Goal: Transaction & Acquisition: Subscribe to service/newsletter

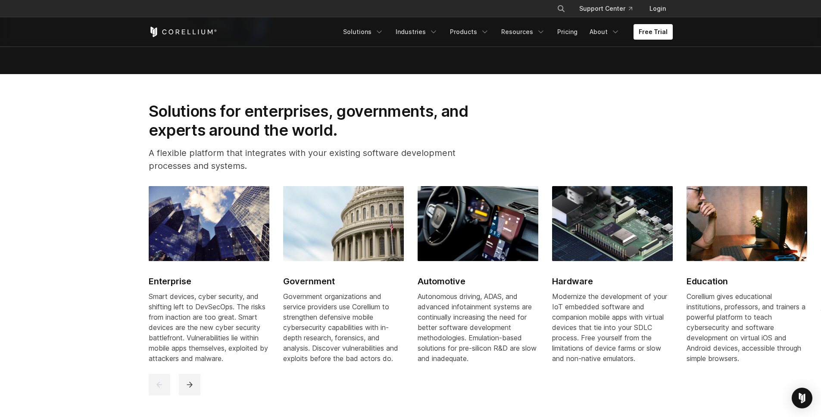
scroll to position [998, 0]
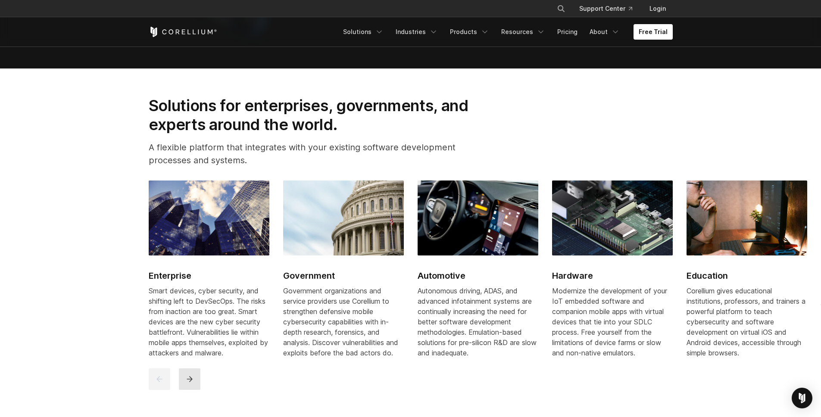
click at [188, 383] on icon "next" at bounding box center [189, 379] width 9 height 9
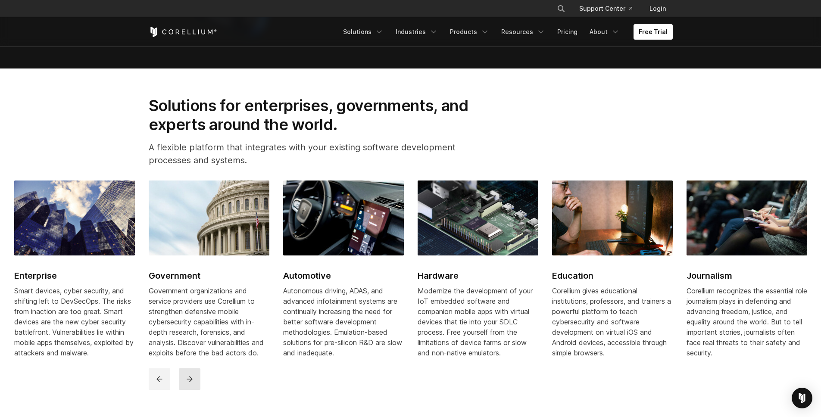
click at [192, 378] on button "next" at bounding box center [190, 379] width 22 height 22
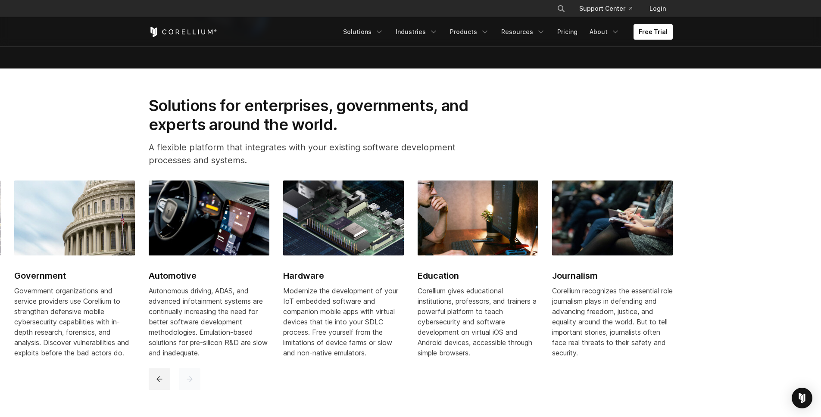
click at [193, 378] on button "next" at bounding box center [190, 379] width 22 height 22
click at [334, 357] on span "Modernize the development of your IoT embedded software and companion mobile ap…" at bounding box center [340, 322] width 115 height 71
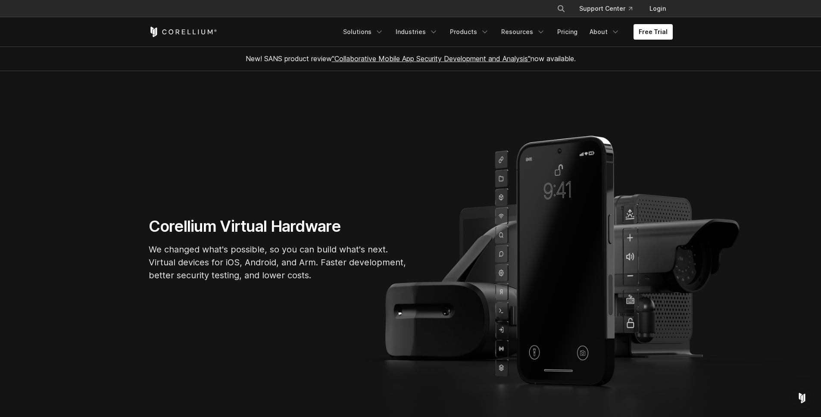
click at [244, 229] on h1 "Corellium Virtual Hardware" at bounding box center [278, 226] width 259 height 19
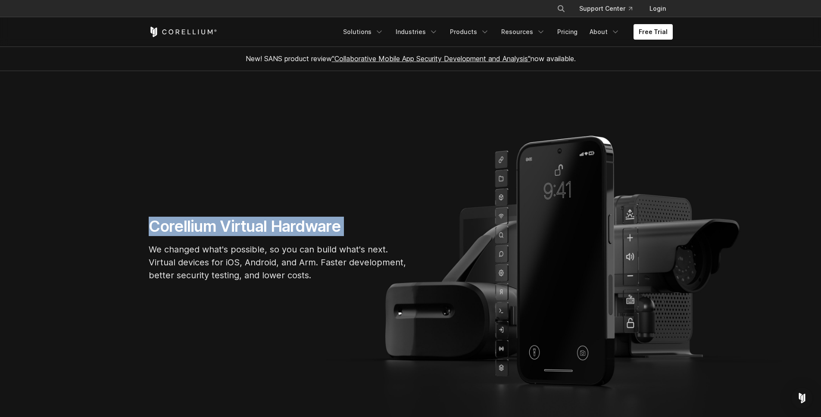
click at [244, 229] on h1 "Corellium Virtual Hardware" at bounding box center [278, 226] width 259 height 19
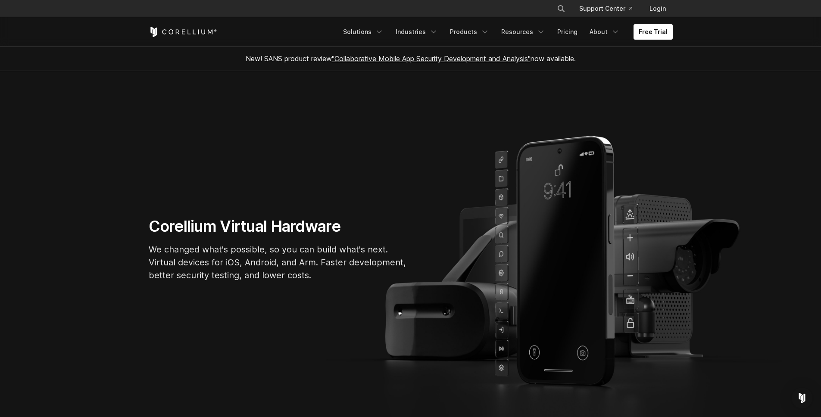
click at [259, 249] on p "We changed what's possible, so you can build what's next. Virtual devices for i…" at bounding box center [278, 262] width 259 height 39
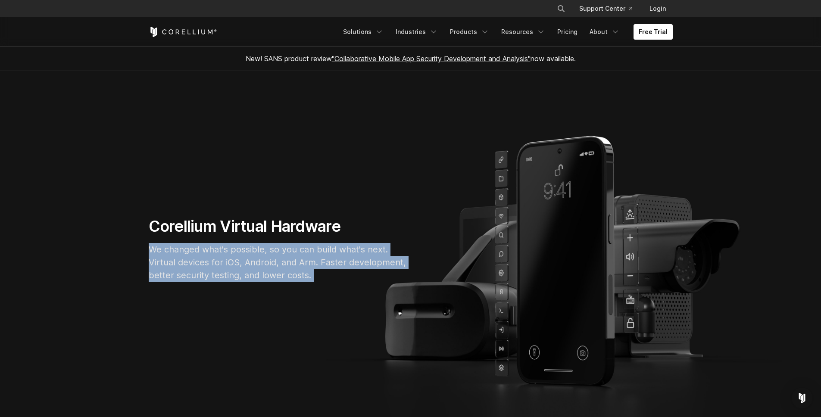
click at [259, 249] on p "We changed what's possible, so you can build what's next. Virtual devices for i…" at bounding box center [278, 262] width 259 height 39
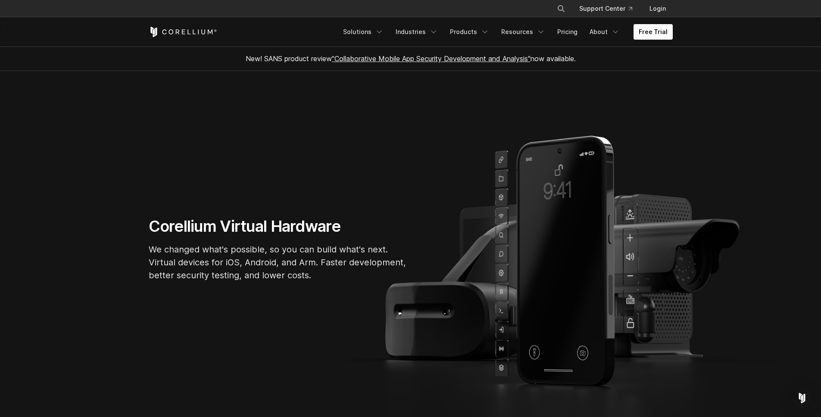
click at [259, 227] on h1 "Corellium Virtual Hardware" at bounding box center [278, 226] width 259 height 19
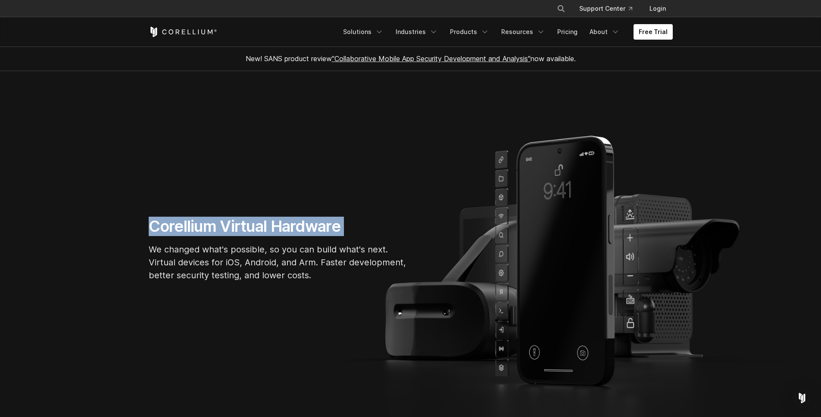
click at [259, 227] on h1 "Corellium Virtual Hardware" at bounding box center [278, 226] width 259 height 19
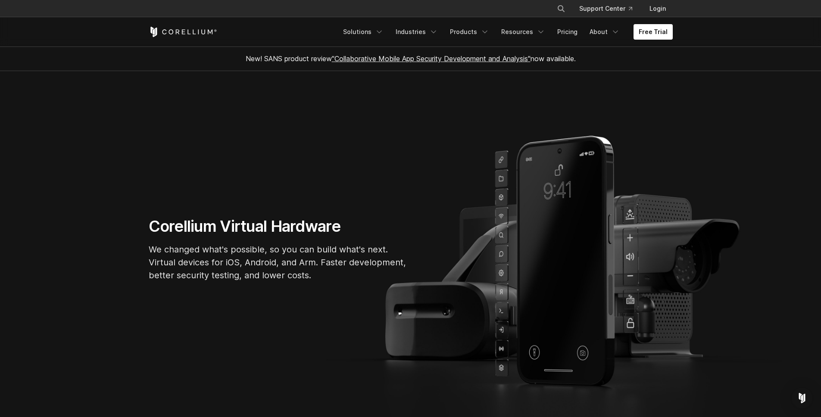
click at [271, 251] on p "We changed what's possible, so you can build what's next. Virtual devices for i…" at bounding box center [278, 262] width 259 height 39
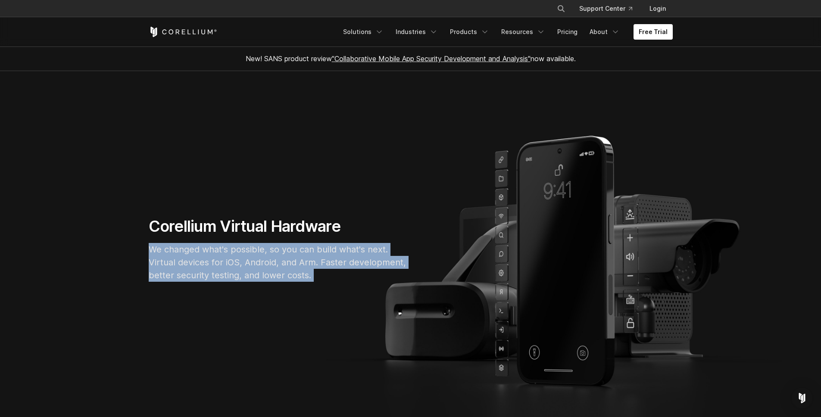
click at [271, 251] on p "We changed what's possible, so you can build what's next. Virtual devices for i…" at bounding box center [278, 262] width 259 height 39
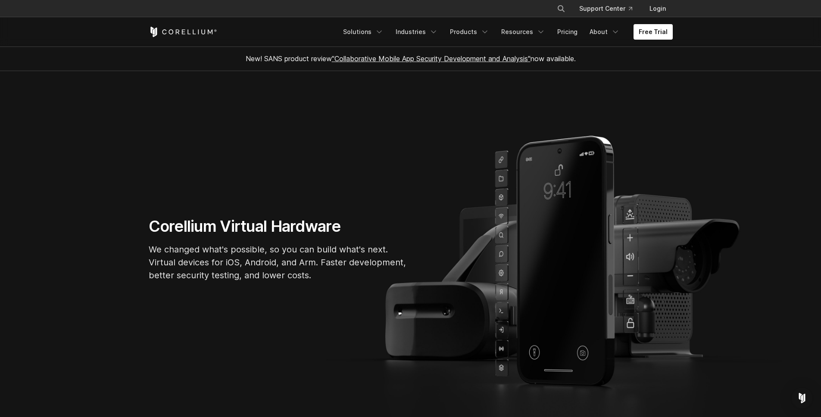
click at [270, 230] on h1 "Corellium Virtual Hardware" at bounding box center [278, 226] width 259 height 19
click at [113, 84] on section "Corellium Virtual Hardware We changed what's possible, so you can build what's …" at bounding box center [410, 252] width 821 height 363
click at [378, 31] on link "Solutions" at bounding box center [363, 32] width 51 height 16
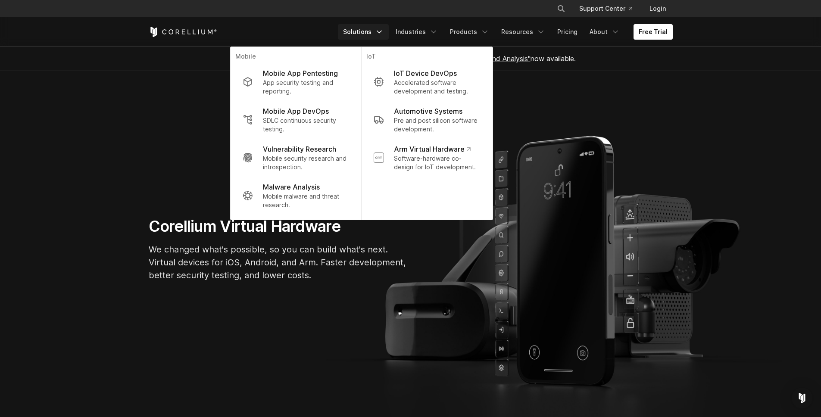
click at [306, 29] on div "Free Trial" at bounding box center [243, 32] width 189 height 10
